Goal: Task Accomplishment & Management: Use online tool/utility

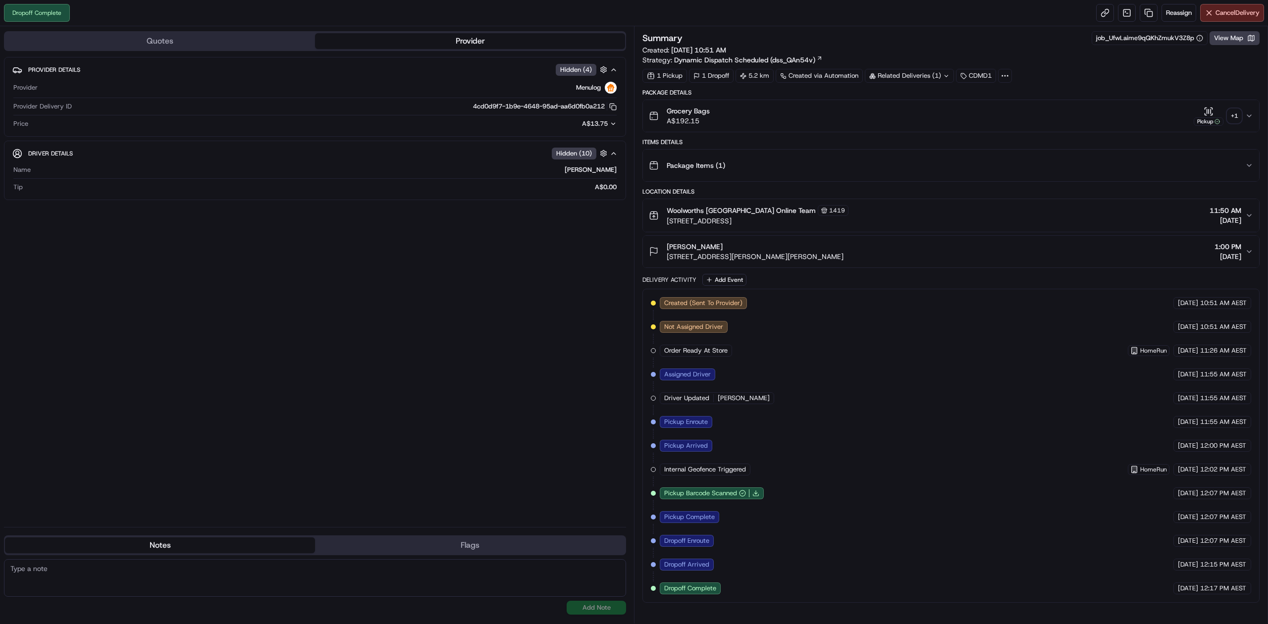
click at [872, 72] on div "Related Deliveries (1)" at bounding box center [909, 76] width 89 height 14
click at [879, 72] on div "Related Deliveries (1)" at bounding box center [909, 76] width 89 height 14
click at [1146, 16] on link at bounding box center [1149, 13] width 18 height 18
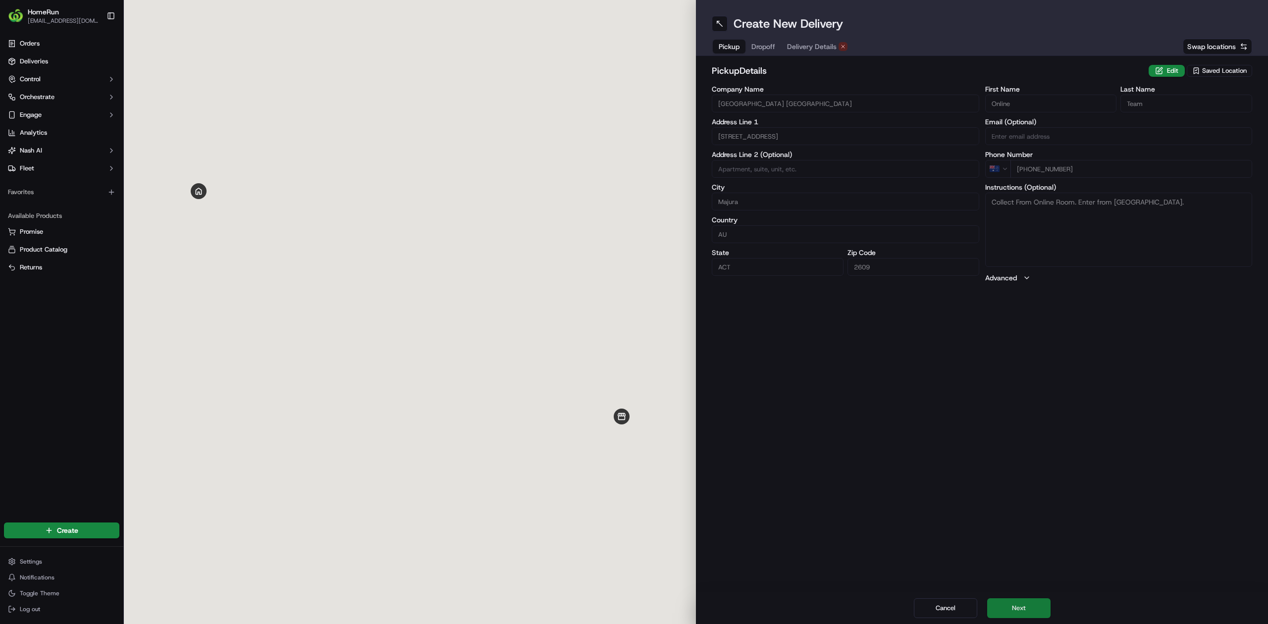
click at [1029, 603] on button "Next" at bounding box center [1018, 608] width 63 height 20
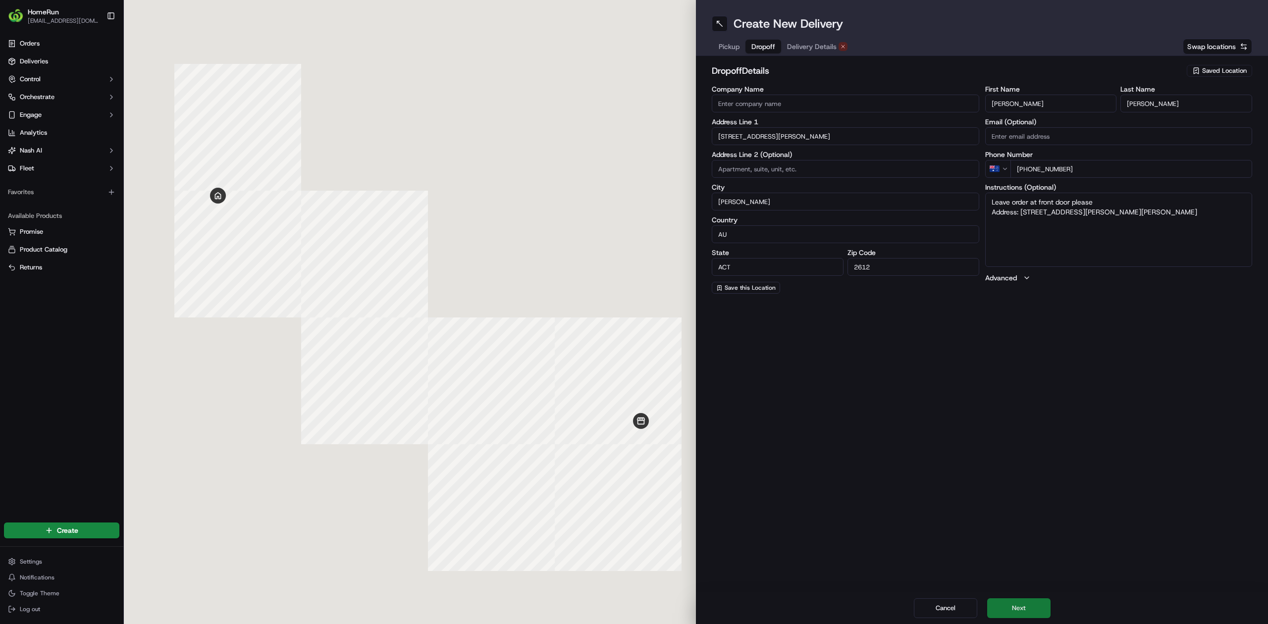
click at [1029, 603] on button "Next" at bounding box center [1018, 608] width 63 height 20
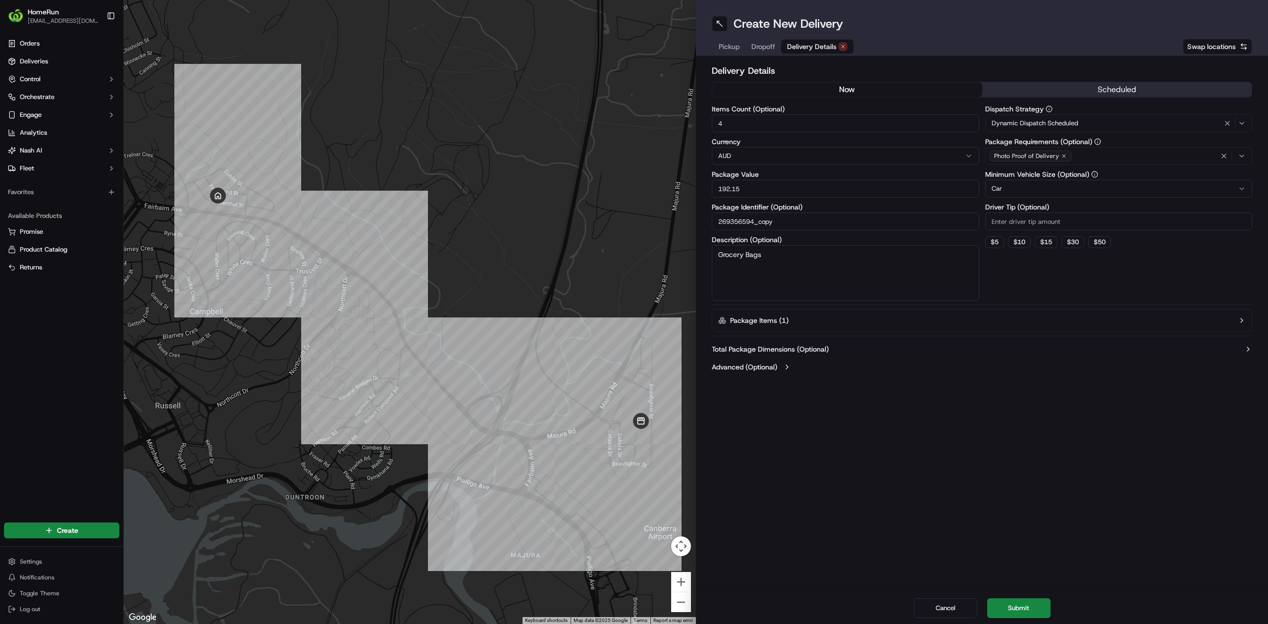
click at [886, 83] on button "now" at bounding box center [847, 89] width 270 height 15
click at [1019, 597] on div "Cancel Submit" at bounding box center [982, 608] width 572 height 32
click at [1021, 611] on button "Submit" at bounding box center [1018, 608] width 63 height 20
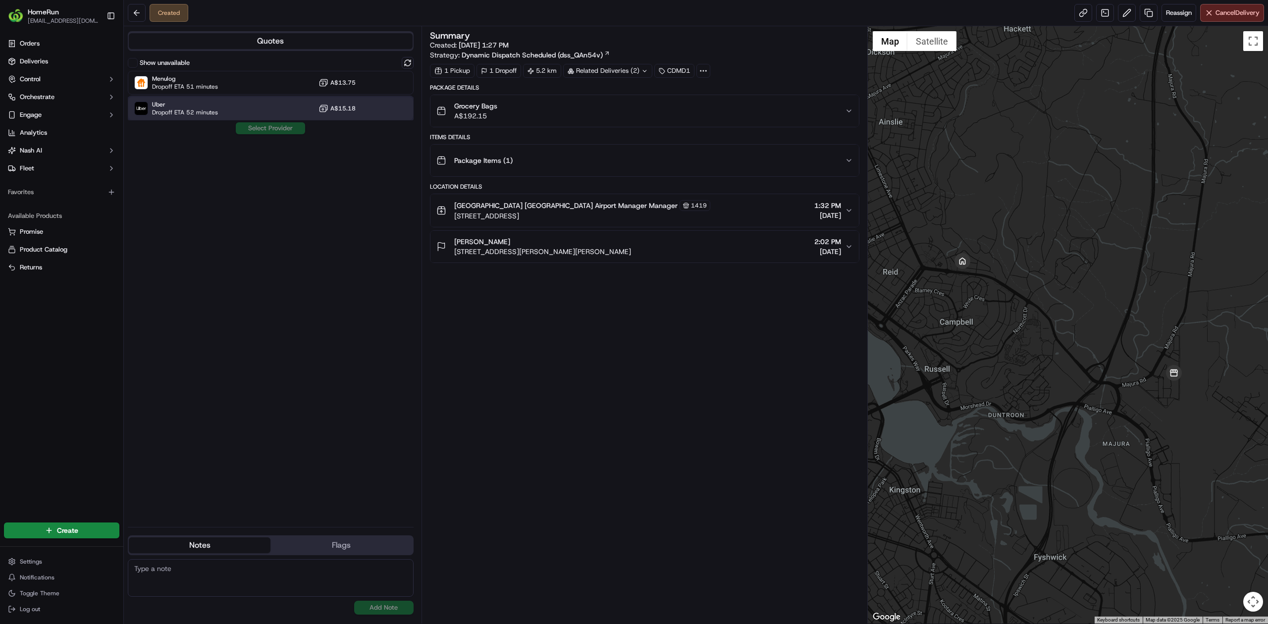
click at [159, 104] on span "Uber" at bounding box center [185, 105] width 66 height 8
click at [252, 131] on button "Assign Provider" at bounding box center [270, 128] width 70 height 12
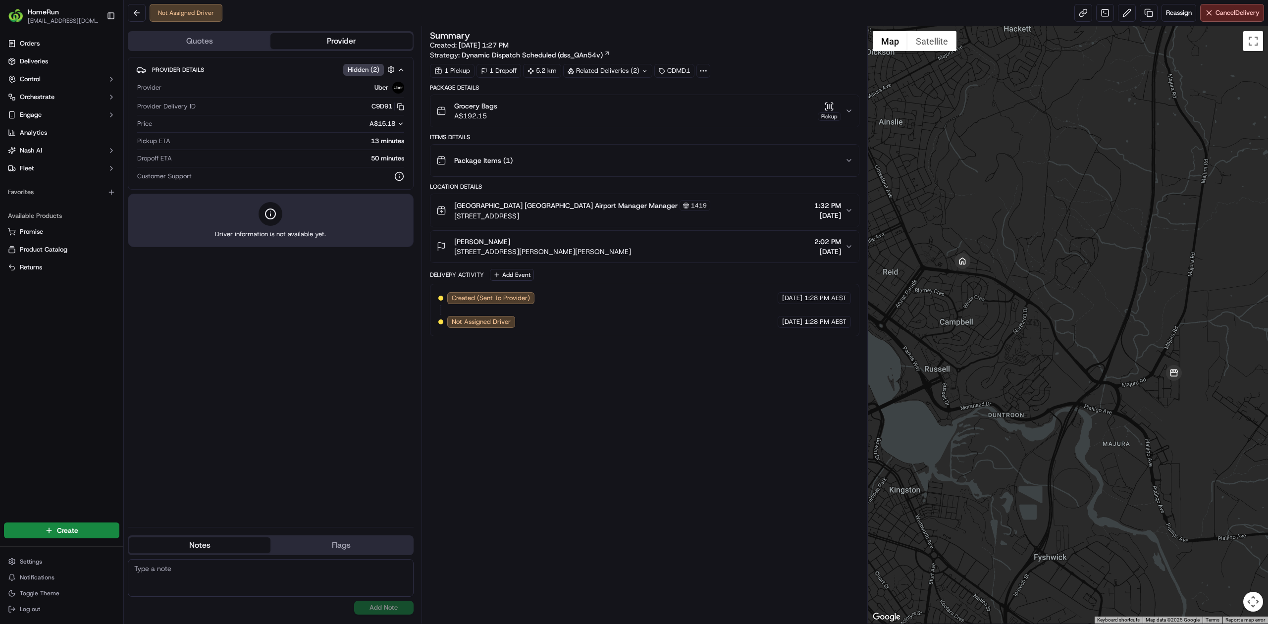
click at [240, 289] on div "Provider Details Hidden ( 2 ) Provider Uber Provider Delivery ID C9D91 Copy del…" at bounding box center [271, 288] width 286 height 462
click at [1082, 14] on link at bounding box center [1083, 13] width 18 height 18
click at [246, 425] on div "Provider Details Hidden ( 2 ) Provider Uber Provider Delivery ID C9D91 Copy del…" at bounding box center [271, 288] width 286 height 462
